Goal: Transaction & Acquisition: Obtain resource

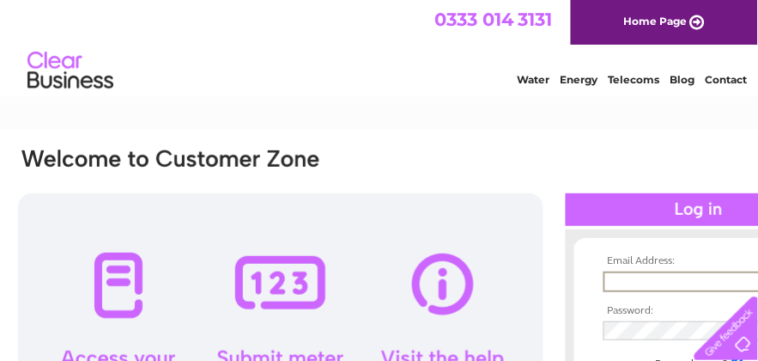
click at [620, 284] on input "text" at bounding box center [693, 281] width 179 height 21
type input "lw@jameshair.co.uk"
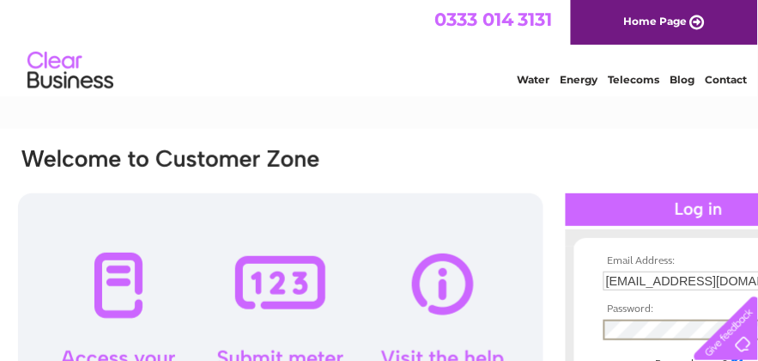
scroll to position [57, 0]
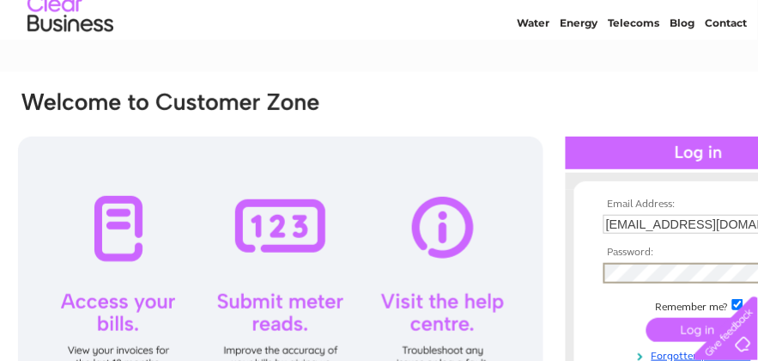
click at [681, 324] on input "submit" at bounding box center [700, 330] width 106 height 24
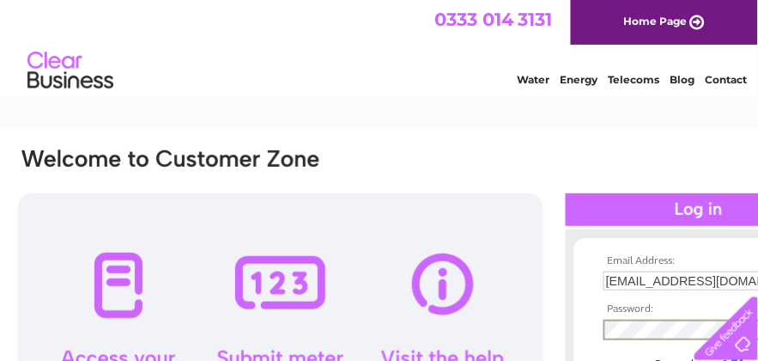
scroll to position [57, 0]
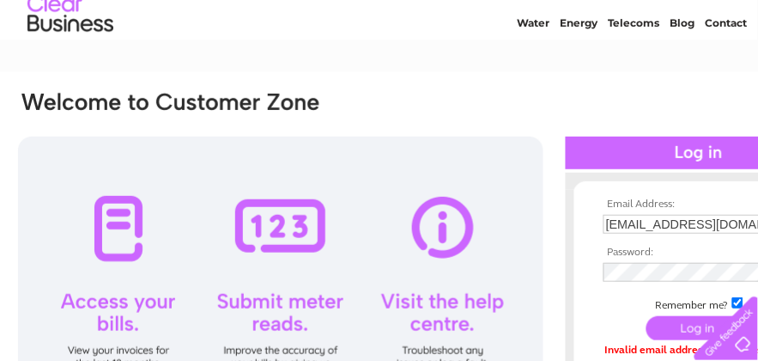
click at [673, 325] on input "submit" at bounding box center [700, 328] width 106 height 24
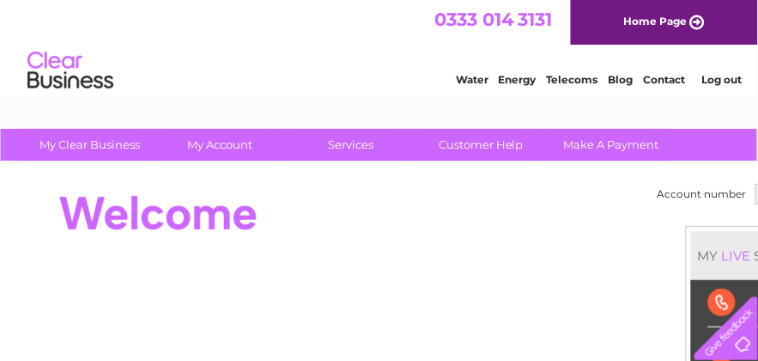
scroll to position [0, 91]
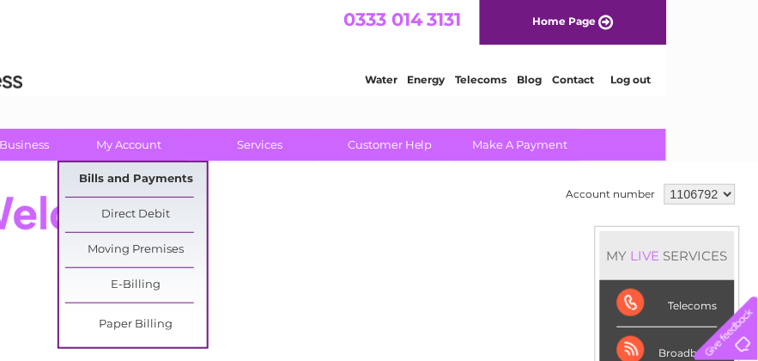
click at [119, 179] on link "Bills and Payments" at bounding box center [136, 179] width 142 height 34
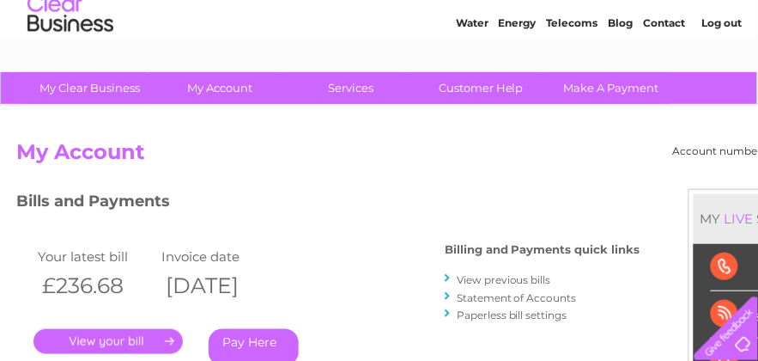
scroll to position [114, 0]
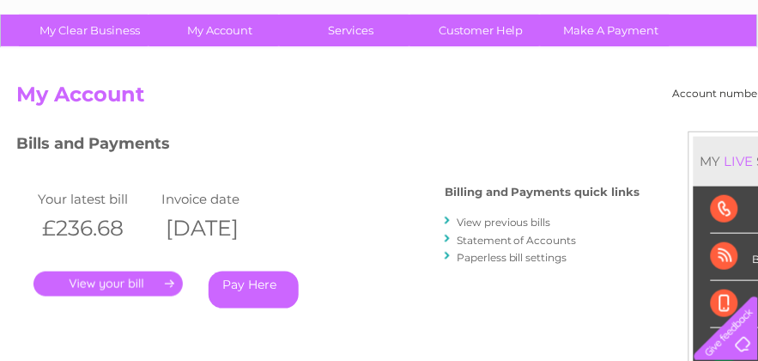
click at [146, 276] on link "." at bounding box center [107, 283] width 149 height 25
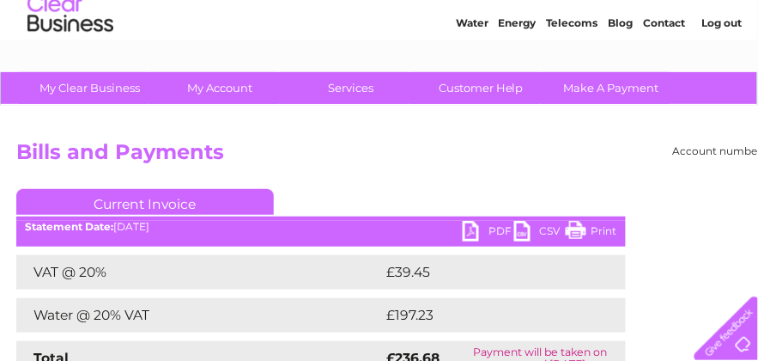
scroll to position [114, 0]
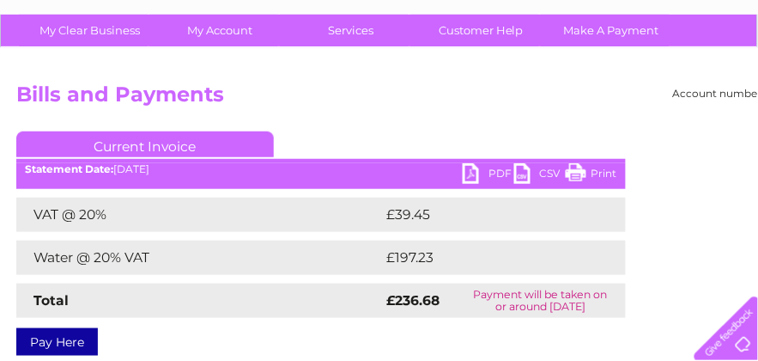
click at [471, 167] on link "PDF" at bounding box center [489, 175] width 52 height 25
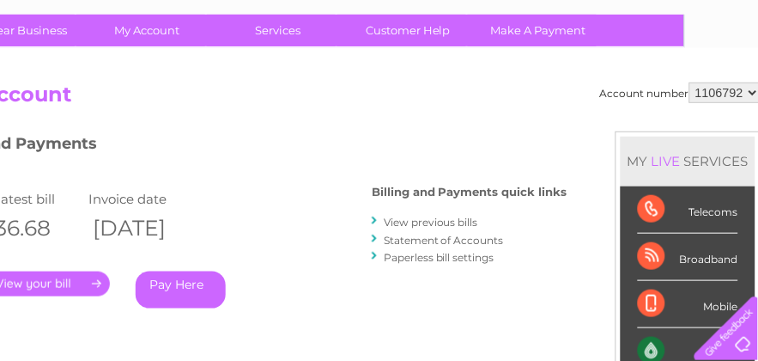
scroll to position [114, 91]
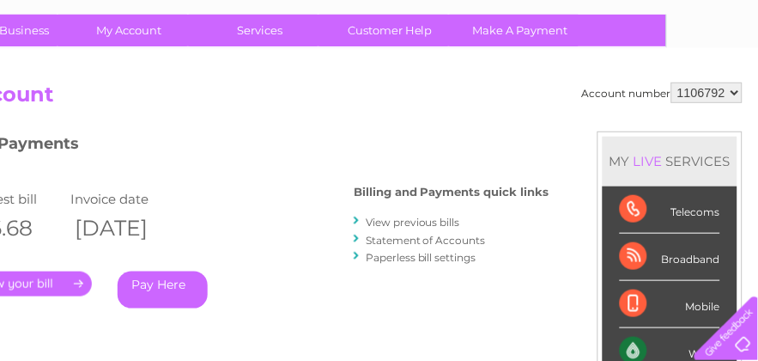
click at [733, 91] on select "1106792 1106945 1106947" at bounding box center [707, 92] width 71 height 21
select select "1106945"
click at [673, 82] on select "1106792 1106945 1106947" at bounding box center [707, 92] width 71 height 21
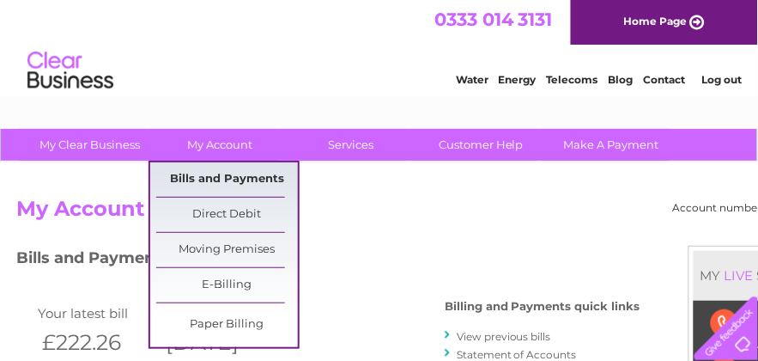
click at [218, 176] on link "Bills and Payments" at bounding box center [227, 179] width 142 height 34
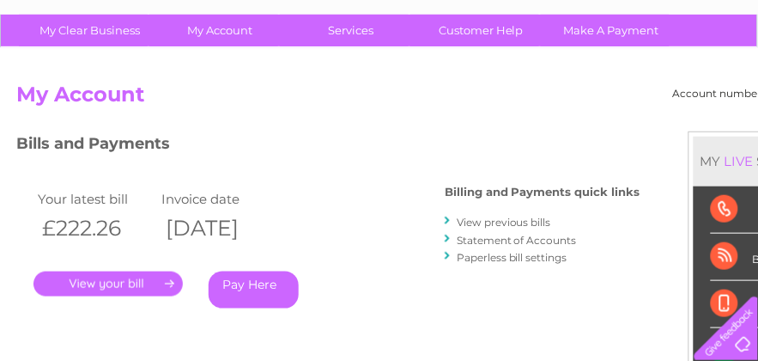
scroll to position [172, 0]
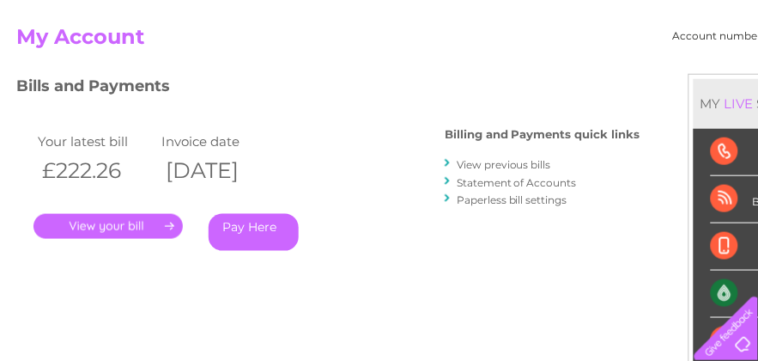
click at [136, 217] on link "." at bounding box center [107, 226] width 149 height 25
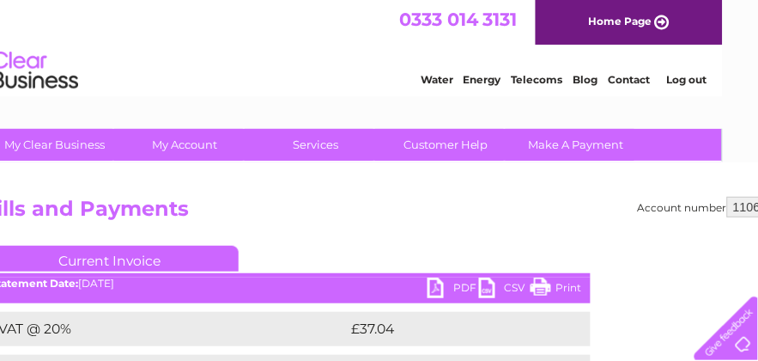
scroll to position [0, 91]
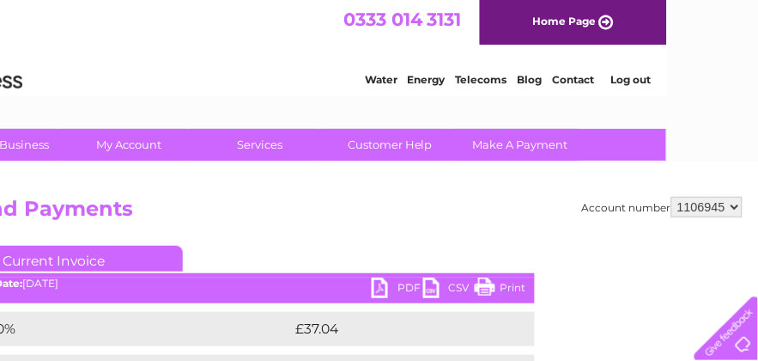
click at [382, 283] on link "PDF" at bounding box center [398, 289] width 52 height 25
click at [733, 204] on select "1106792 1106945 1106947" at bounding box center [707, 207] width 71 height 21
select select "1106947"
click at [673, 197] on select "1106792 1106945 1106947" at bounding box center [707, 207] width 71 height 21
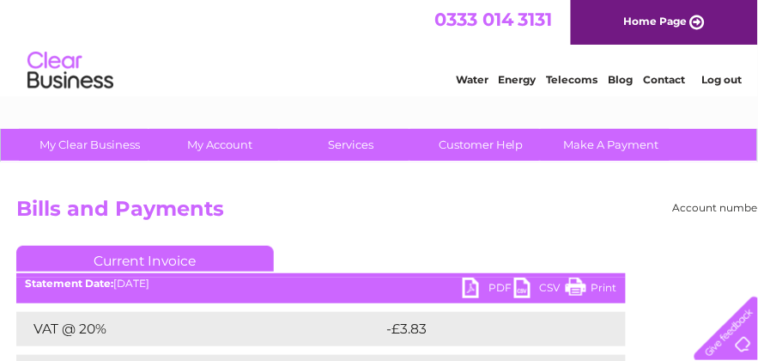
click at [718, 78] on link "Log out" at bounding box center [722, 79] width 40 height 13
